Goal: Task Accomplishment & Management: Use online tool/utility

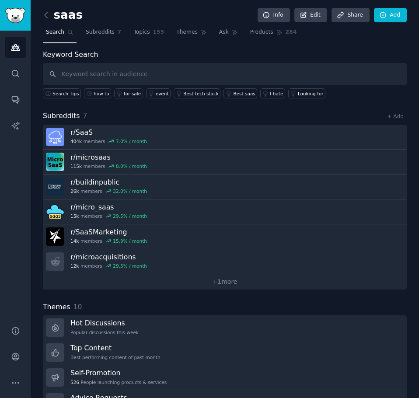
click at [82, 73] on input "text" at bounding box center [225, 74] width 364 height 22
click at [186, 58] on div "Keyword Search Search Tips how to for sale event Best tech stack Best saas I ha…" at bounding box center [225, 73] width 364 height 49
click at [10, 49] on link "Audiences" at bounding box center [15, 47] width 21 height 21
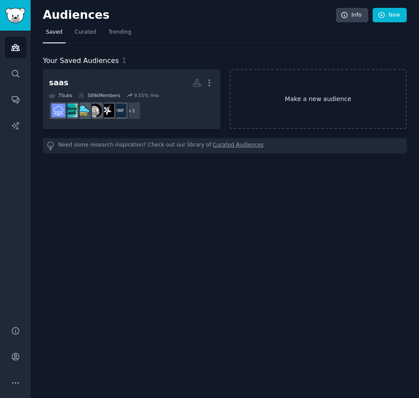
click at [290, 90] on link "Make a new audience" at bounding box center [317, 99] width 177 height 60
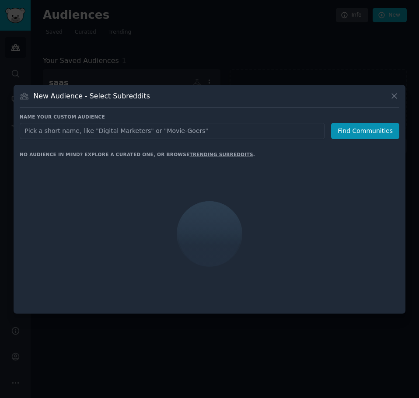
click at [266, 40] on div at bounding box center [209, 199] width 419 height 398
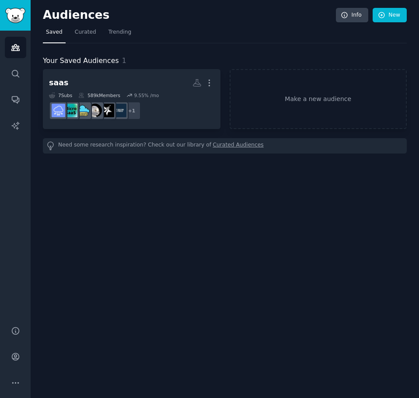
click at [254, 230] on div "Audiences Info New Saved Curated Trending Your Saved Audiences 1 saas More 7 Su…" at bounding box center [225, 199] width 388 height 398
click at [226, 210] on div "Audiences Info New Saved Curated Trending Your Saved Audiences 1 saas More 7 Su…" at bounding box center [225, 199] width 388 height 398
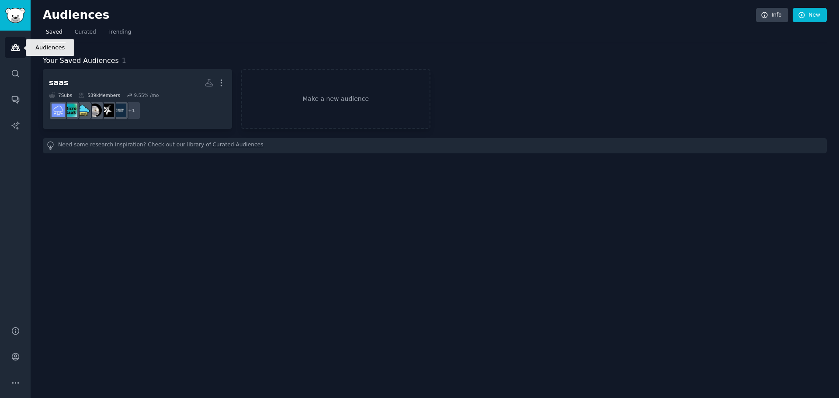
click at [15, 45] on icon "Sidebar" at bounding box center [15, 47] width 9 height 9
click at [7, 17] on img "Sidebar" at bounding box center [15, 15] width 20 height 15
click at [20, 45] on icon "Sidebar" at bounding box center [15, 47] width 9 height 9
click at [323, 105] on link "Make a new audience" at bounding box center [335, 99] width 189 height 60
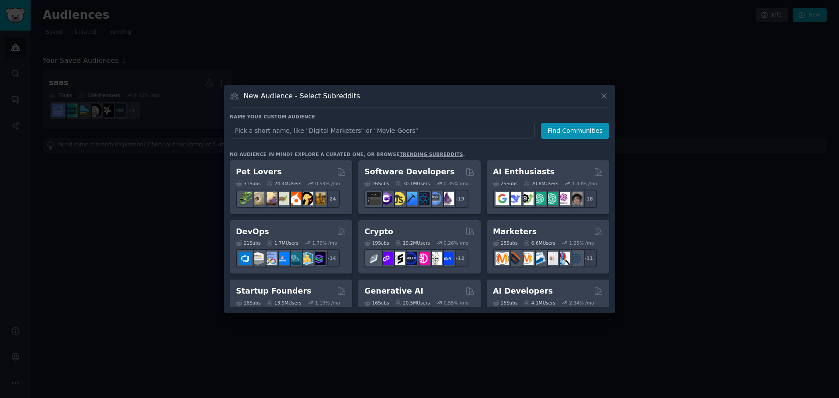
click at [287, 135] on input "text" at bounding box center [382, 131] width 305 height 16
type input "ecommerce"
click at [418, 130] on button "Find Communities" at bounding box center [575, 131] width 68 height 16
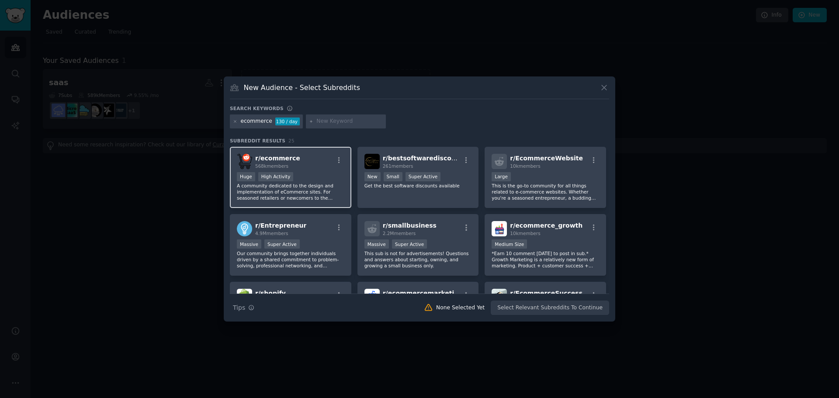
click at [324, 174] on div "100,000 - 1,000,000 members Huge High Activity" at bounding box center [291, 177] width 108 height 11
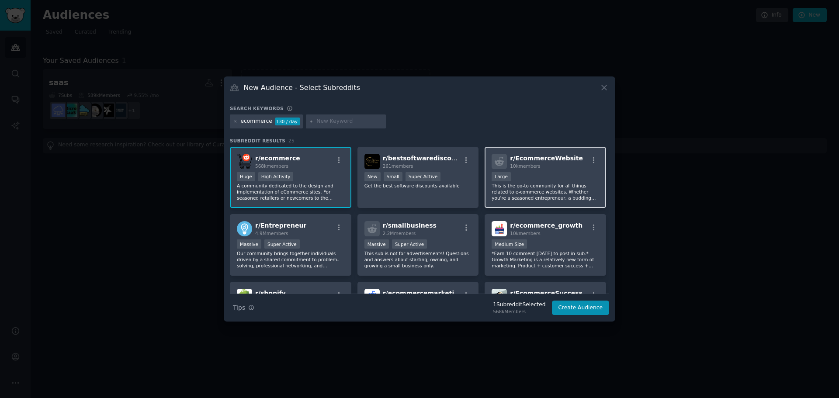
click at [418, 173] on div "Large" at bounding box center [546, 177] width 108 height 11
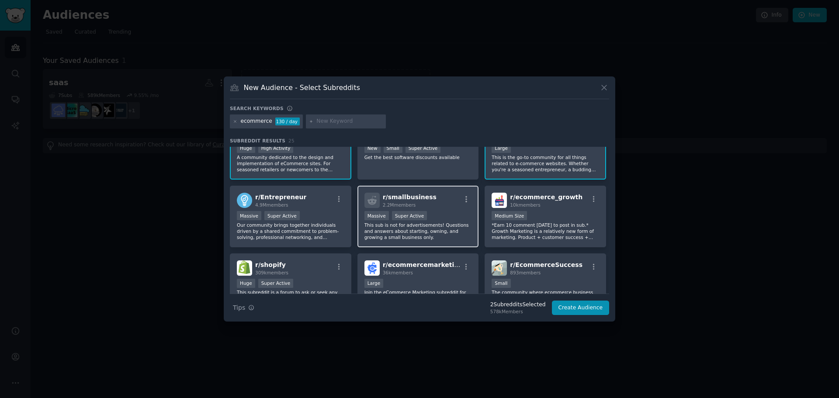
scroll to position [44, 0]
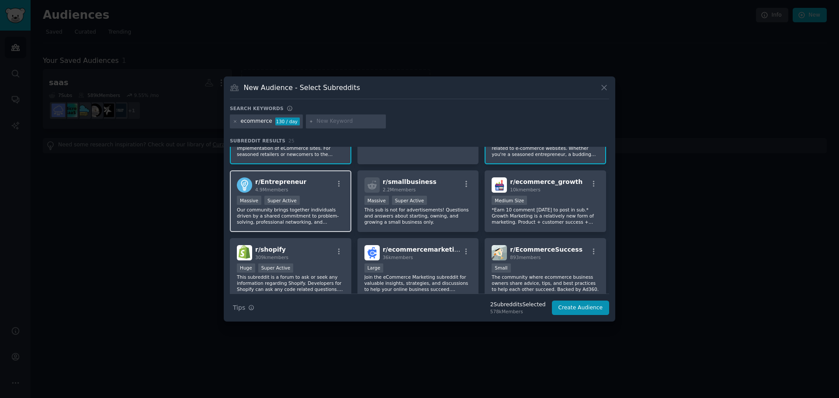
click at [312, 181] on div "r/ Entrepreneur 4.9M members" at bounding box center [291, 184] width 108 height 15
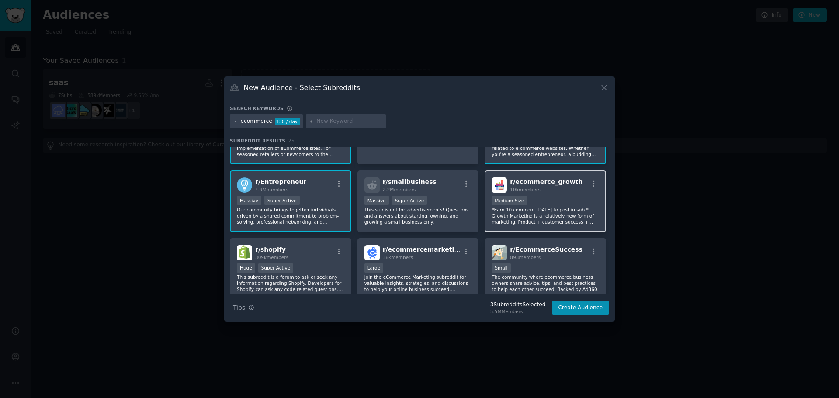
click at [418, 185] on div "r/ ecommerce_growth 10k members" at bounding box center [546, 184] width 108 height 15
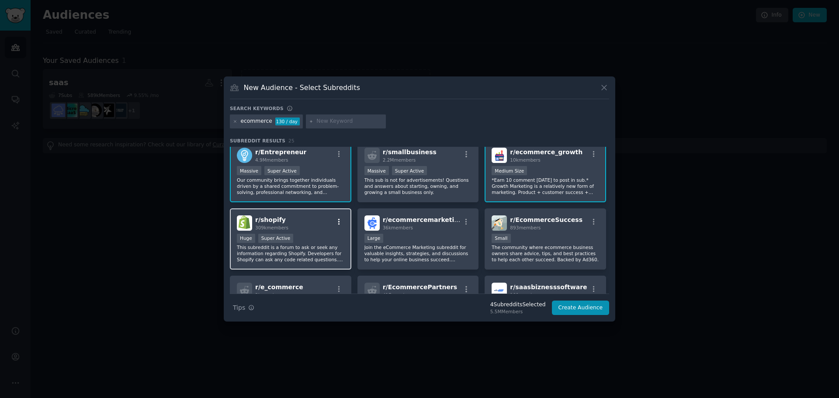
scroll to position [87, 0]
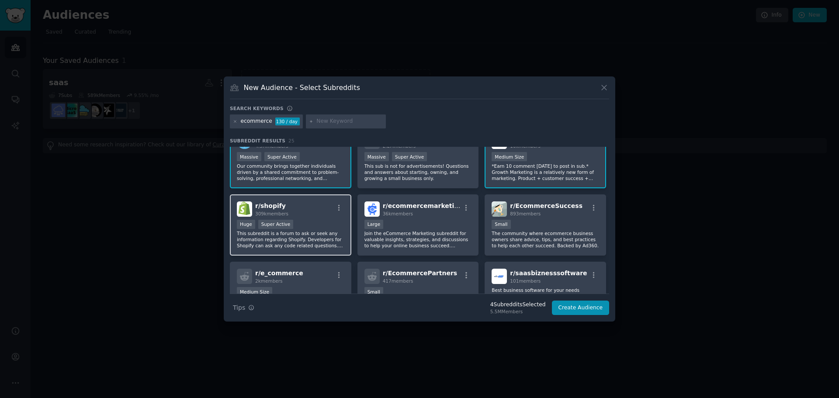
click at [303, 217] on div "r/ shopify 309k members Huge Super Active This subreddit is a forum to ask or s…" at bounding box center [291, 226] width 122 height 62
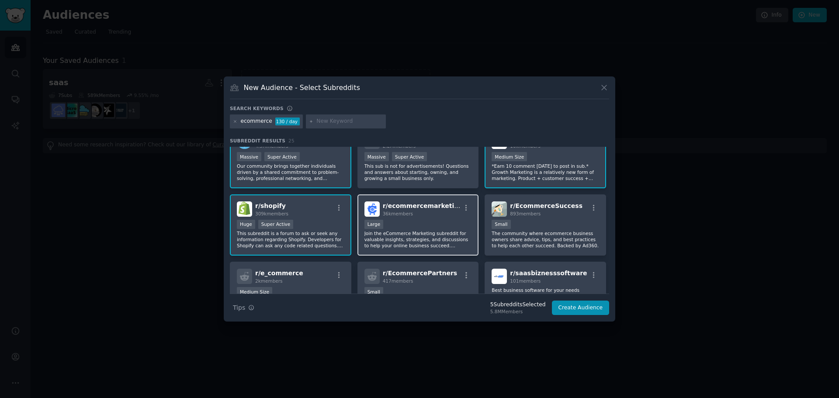
click at [418, 213] on div "36k members" at bounding box center [422, 214] width 78 height 6
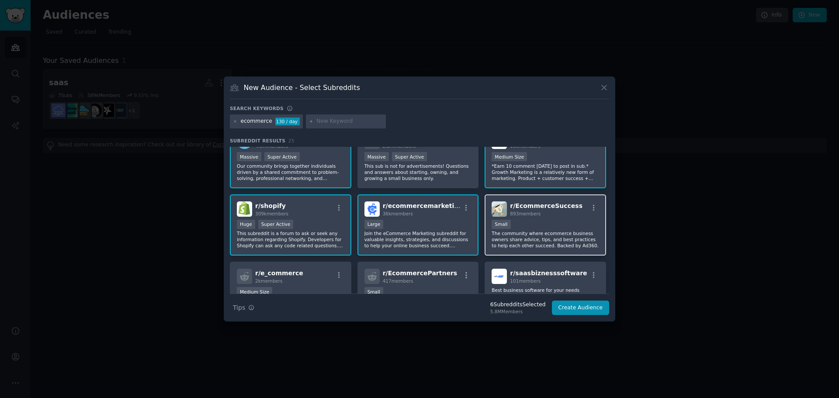
click at [418, 222] on div "Small" at bounding box center [546, 225] width 108 height 11
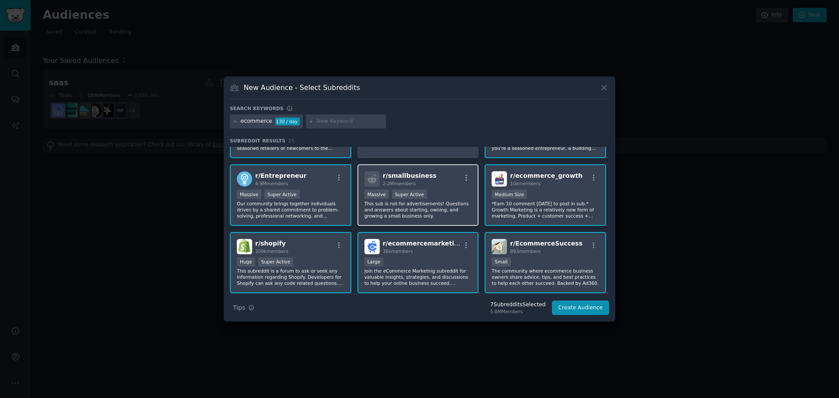
scroll to position [0, 0]
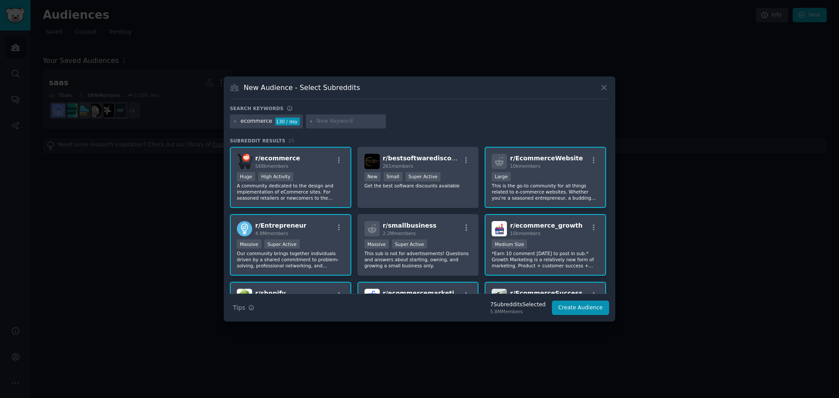
click at [302, 230] on div "r/ Entrepreneur 4.9M members" at bounding box center [291, 228] width 108 height 15
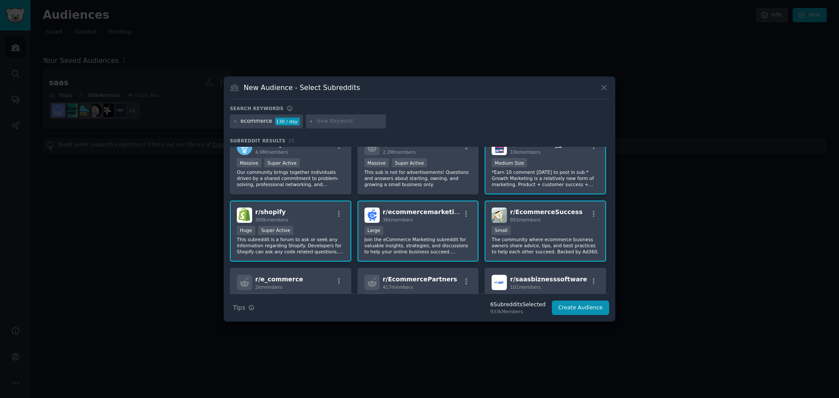
scroll to position [87, 0]
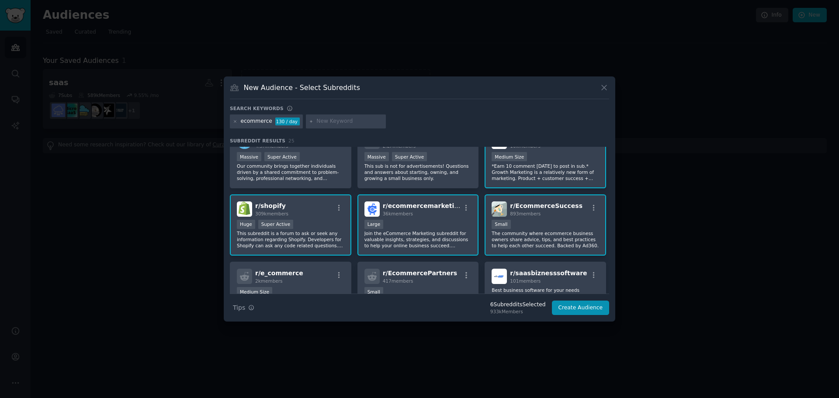
click at [418, 230] on p "The community where ecommerce business owners share advice, tips, and best prac…" at bounding box center [546, 239] width 108 height 18
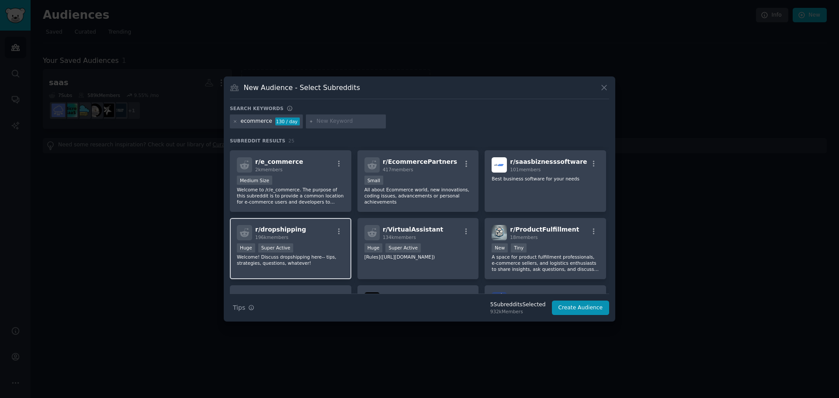
scroll to position [219, 0]
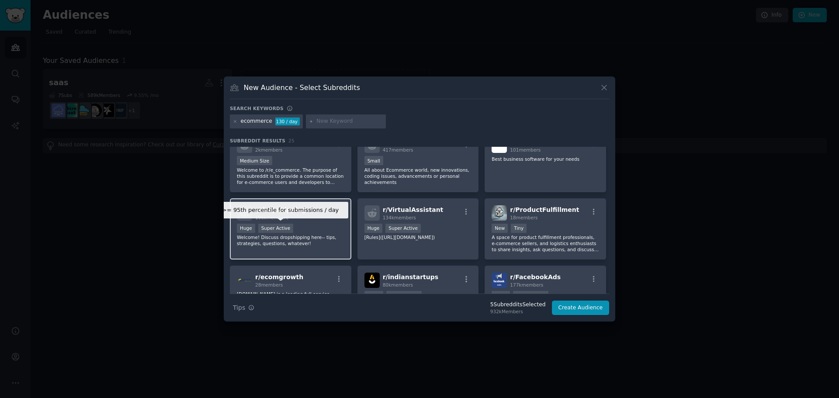
click at [288, 227] on div "Super Active" at bounding box center [275, 228] width 35 height 9
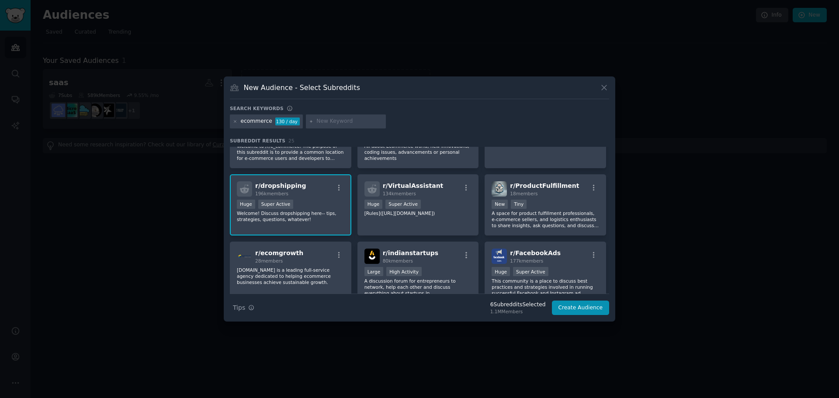
scroll to position [262, 0]
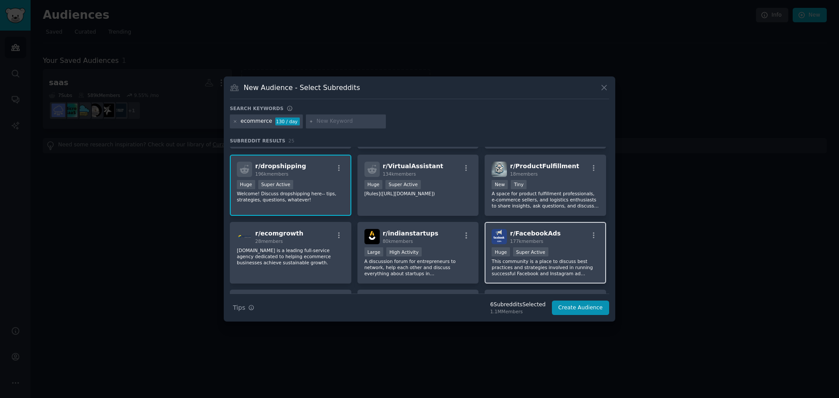
click at [418, 241] on span "177k members" at bounding box center [526, 241] width 33 height 5
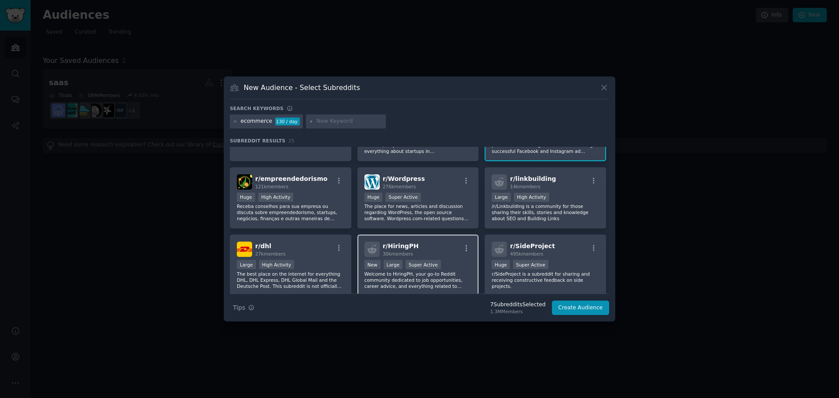
scroll to position [393, 0]
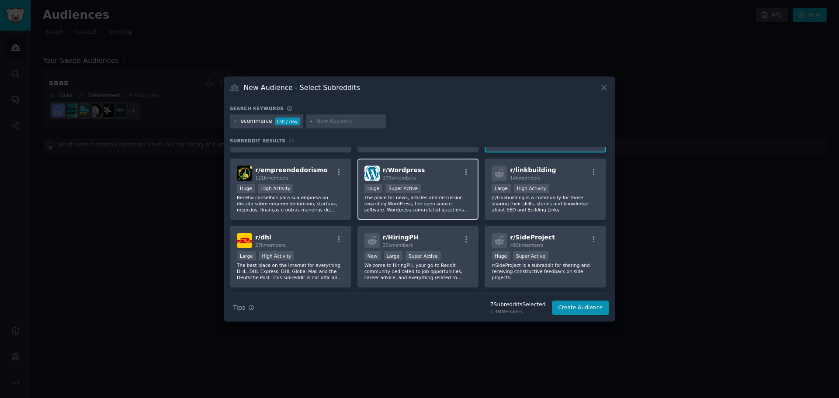
click at [418, 186] on div ">= 95th percentile for submissions / day Huge Super Active" at bounding box center [419, 189] width 108 height 11
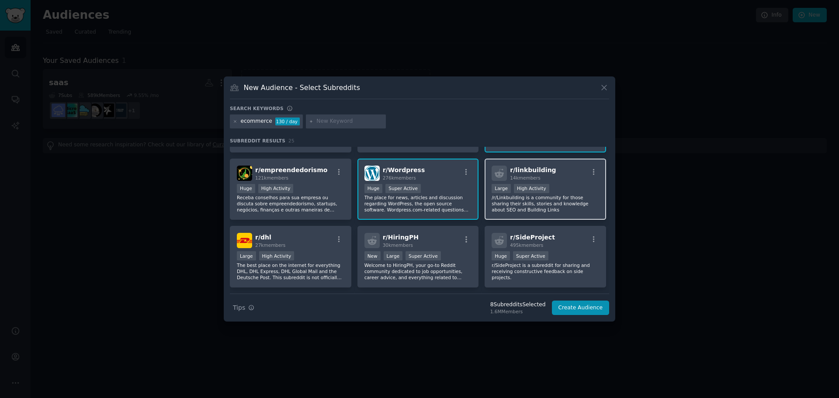
click at [418, 181] on div "r/ linkbuilding 14k members >= 80th percentile for submissions / day Large High…" at bounding box center [546, 190] width 122 height 62
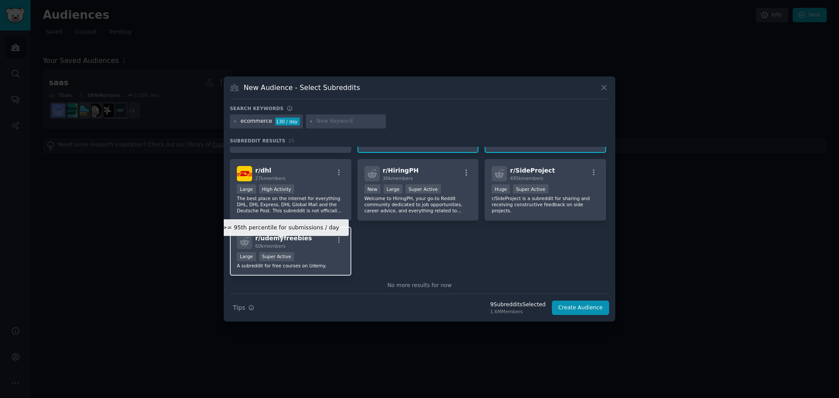
scroll to position [473, 0]
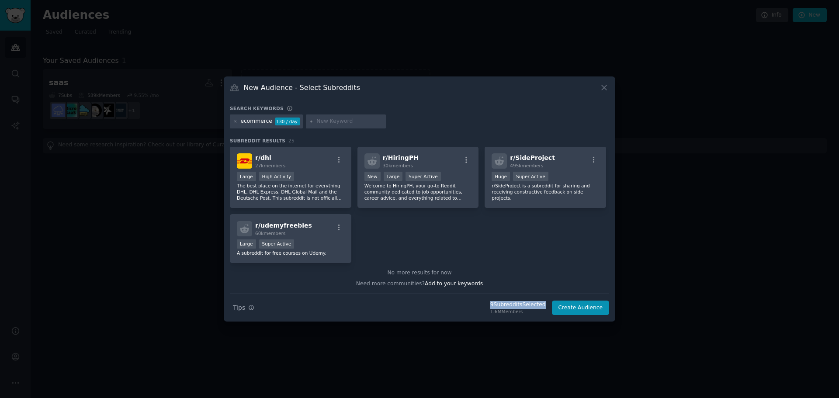
drag, startPoint x: 497, startPoint y: 300, endPoint x: 546, endPoint y: 302, distance: 49.0
click at [418, 302] on div "Search Tips Tips 9 Subreddit s Selected 1.6M Members Create Audience" at bounding box center [419, 305] width 379 height 22
click at [418, 307] on button "Create Audience" at bounding box center [581, 308] width 58 height 15
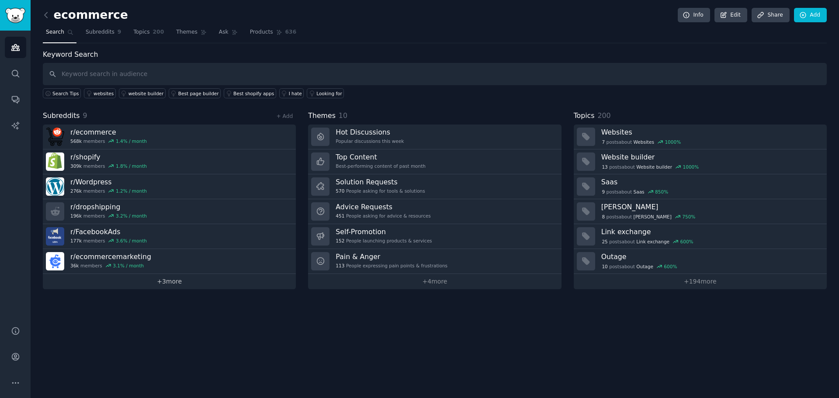
click at [205, 285] on link "+ 3 more" at bounding box center [169, 281] width 253 height 15
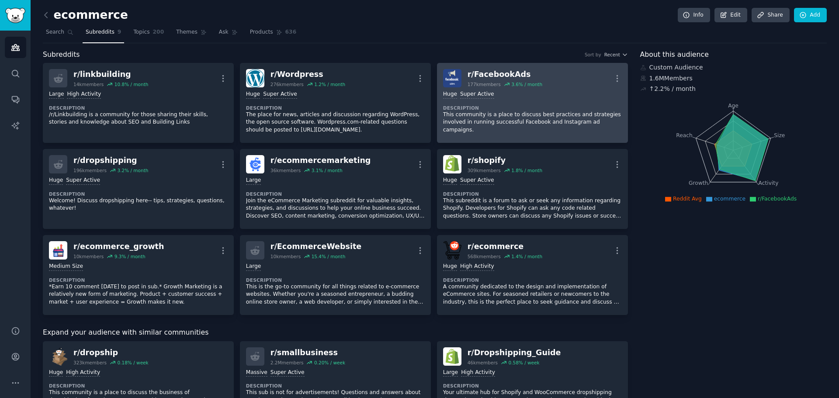
click at [418, 99] on div "Huge Super Active Description This community is a place to discuss best practic…" at bounding box center [532, 111] width 179 height 49
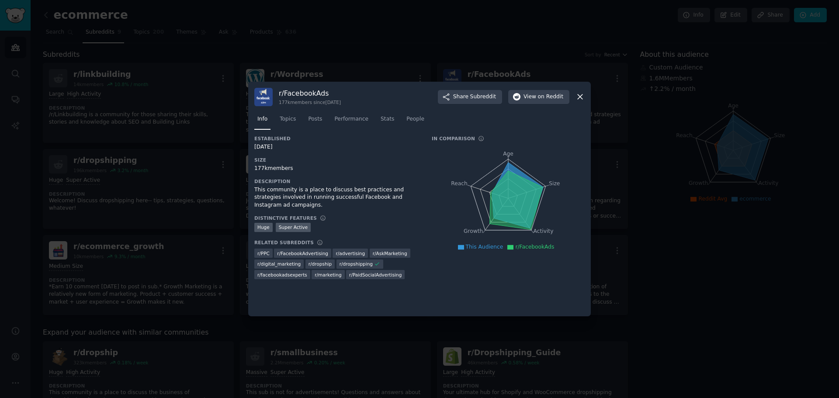
click at [418, 97] on icon at bounding box center [580, 96] width 9 height 9
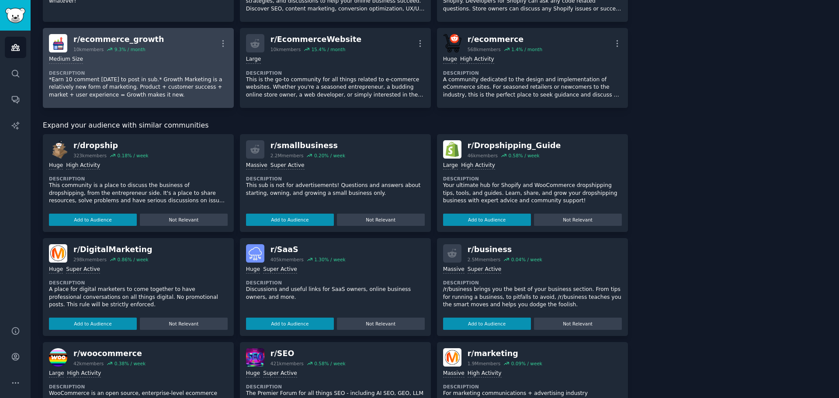
scroll to position [175, 0]
